Goal: Information Seeking & Learning: Learn about a topic

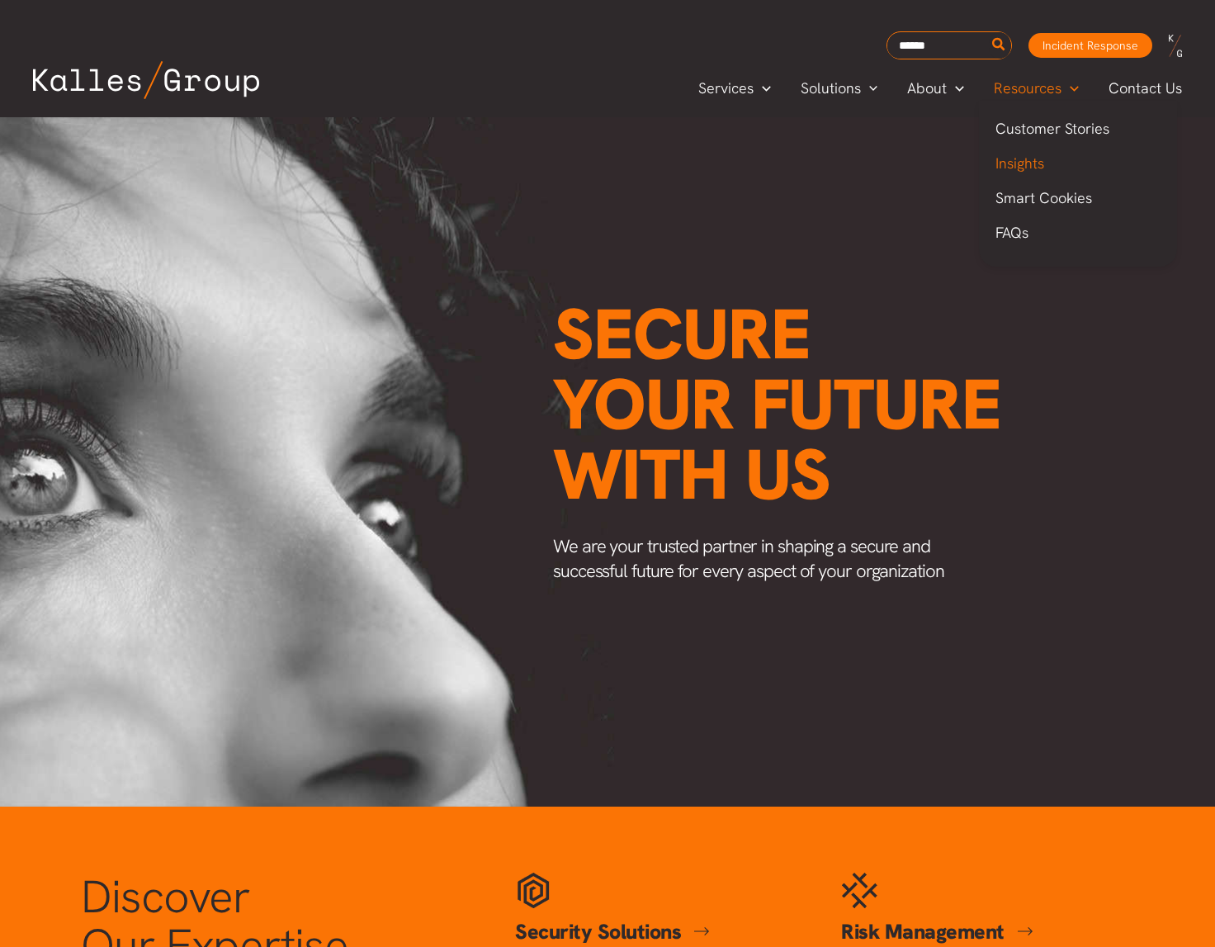
click at [1047, 162] on link "Insights" at bounding box center [1078, 163] width 198 height 35
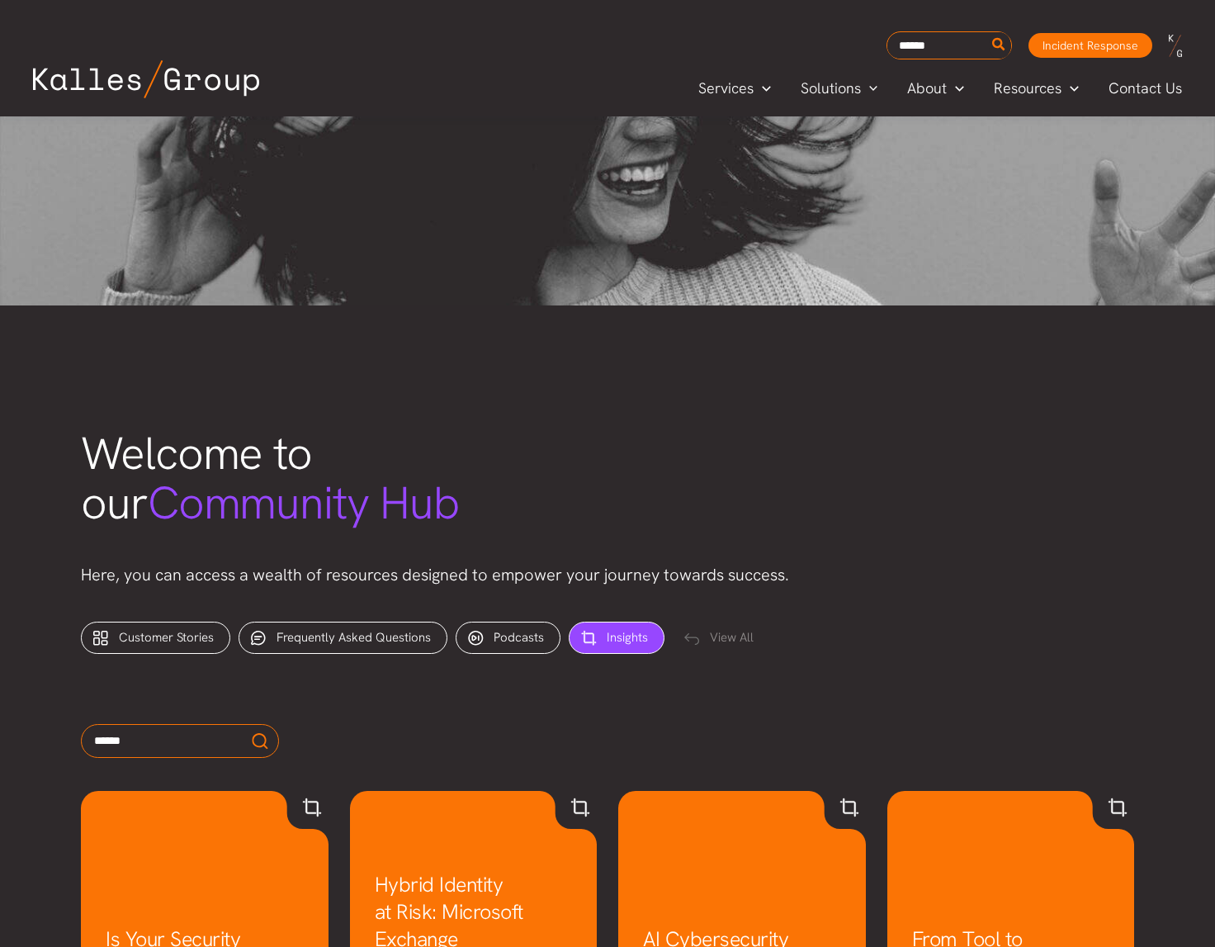
scroll to position [402, 0]
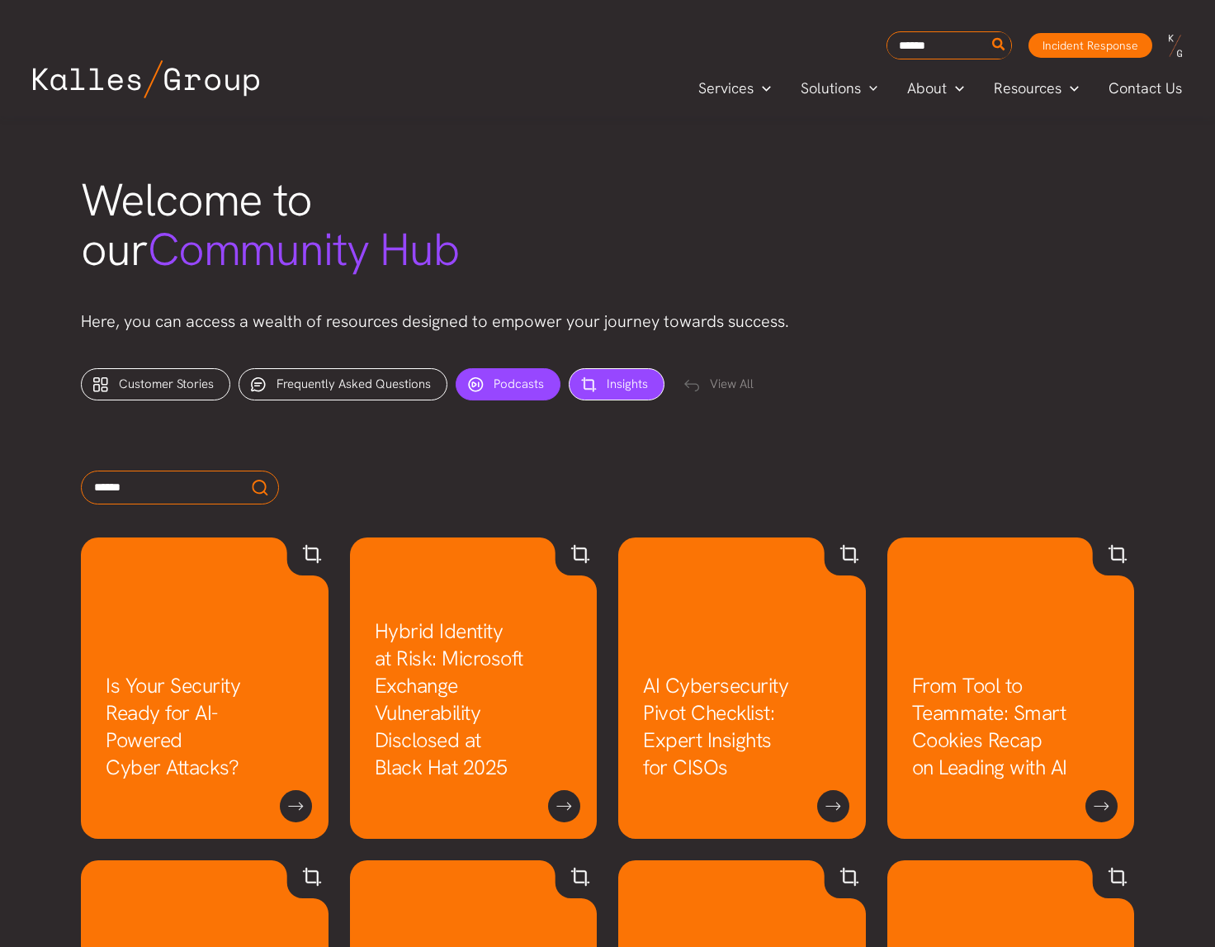
click at [536, 389] on span "Podcasts" at bounding box center [519, 384] width 50 height 17
